Goal: Information Seeking & Learning: Compare options

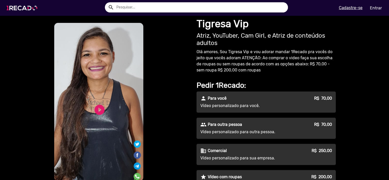
click at [20, 8] on img at bounding box center [23, 8] width 38 height 22
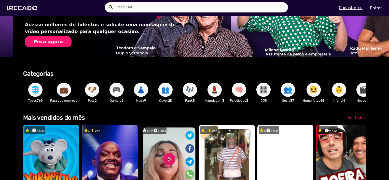
scroll to position [0, 769]
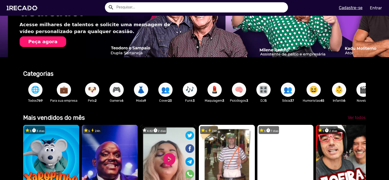
click at [357, 120] on span "Ver todos" at bounding box center [356, 117] width 18 height 5
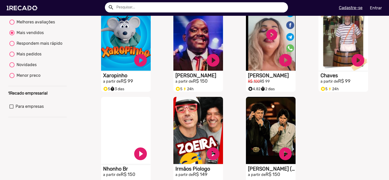
scroll to position [39, 0]
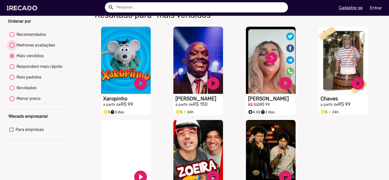
click at [30, 48] on div "Melhores avaliações" at bounding box center [34, 45] width 40 height 6
click at [12, 48] on input "Melhores avaliações" at bounding box center [12, 48] width 0 height 0
radio input "true"
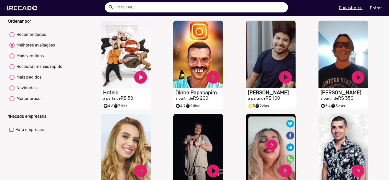
click at [37, 68] on div "Respondem mais rápido" at bounding box center [38, 67] width 48 height 6
click at [12, 69] on input "Respondem mais rápido" at bounding box center [12, 69] width 0 height 0
radio input "true"
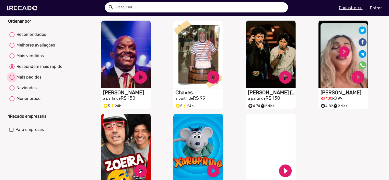
click at [29, 80] on div "Mais pedidos" at bounding box center [27, 77] width 27 height 6
click at [12, 80] on input "Mais pedidos" at bounding box center [12, 80] width 0 height 0
radio input "true"
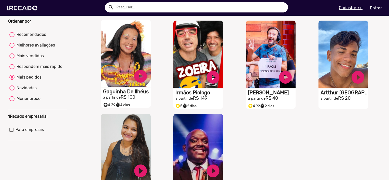
scroll to position [90, 0]
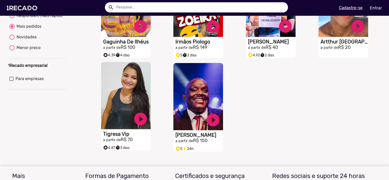
click at [115, 137] on h1 "Tigresa Vip" at bounding box center [127, 134] width 48 height 6
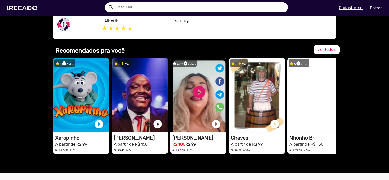
scroll to position [356, 0]
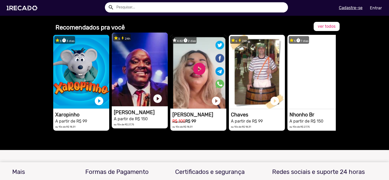
click at [137, 111] on h1 "[PERSON_NAME]" at bounding box center [141, 112] width 54 height 6
